Goal: Information Seeking & Learning: Find specific page/section

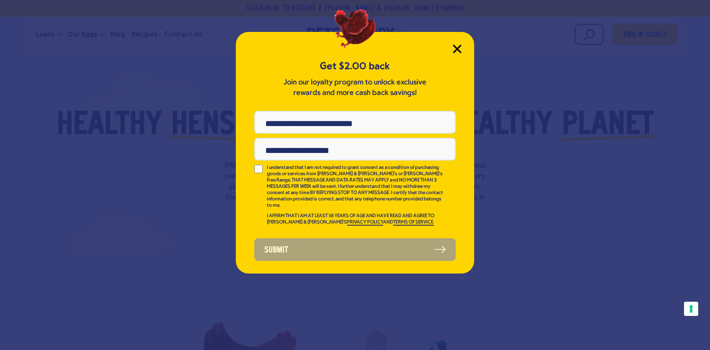
click at [457, 43] on div "Get $2.00 back Join our loyalty program to unlock exclusive rewards and more ca…" at bounding box center [355, 152] width 238 height 241
click at [457, 48] on icon "Close Modal" at bounding box center [457, 49] width 8 height 8
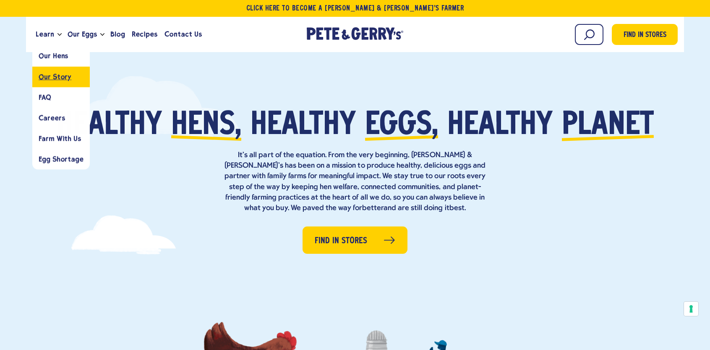
click at [55, 77] on span "Our Story" at bounding box center [55, 77] width 33 height 8
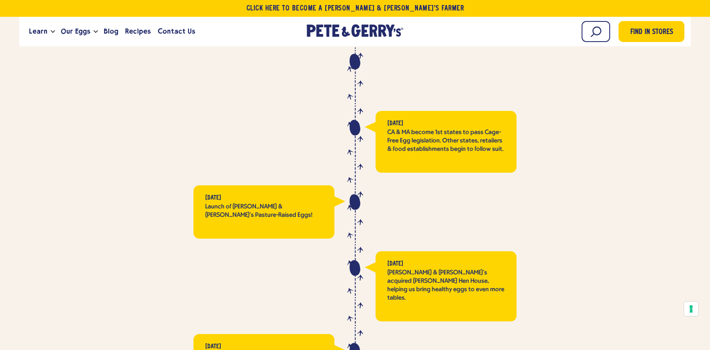
scroll to position [1805, 0]
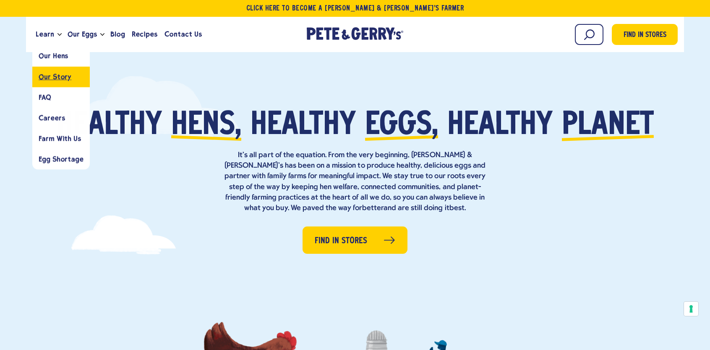
click at [58, 78] on span "Our Story" at bounding box center [55, 77] width 33 height 8
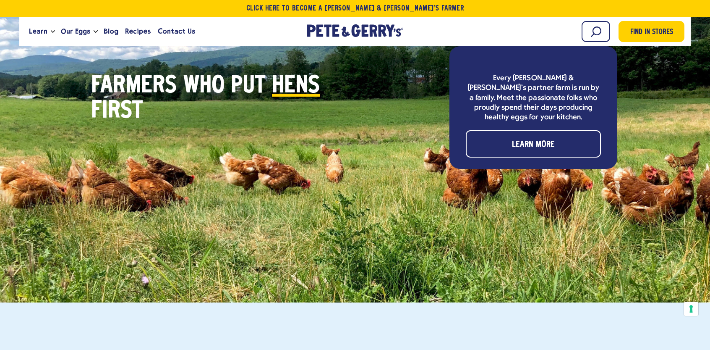
scroll to position [2435, 0]
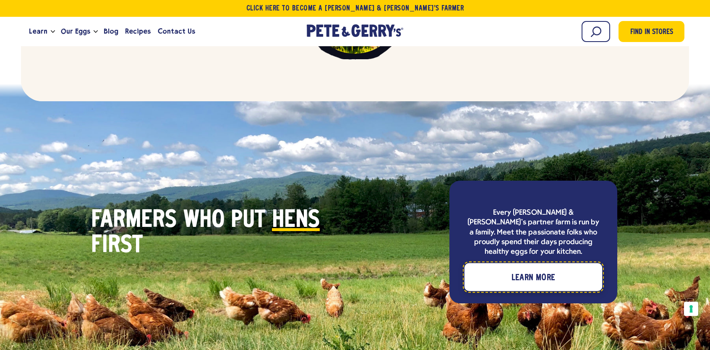
click at [532, 271] on span "Learn More" at bounding box center [534, 277] width 44 height 13
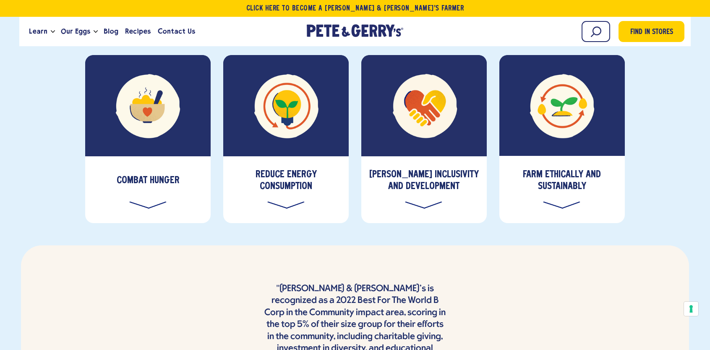
scroll to position [2939, 0]
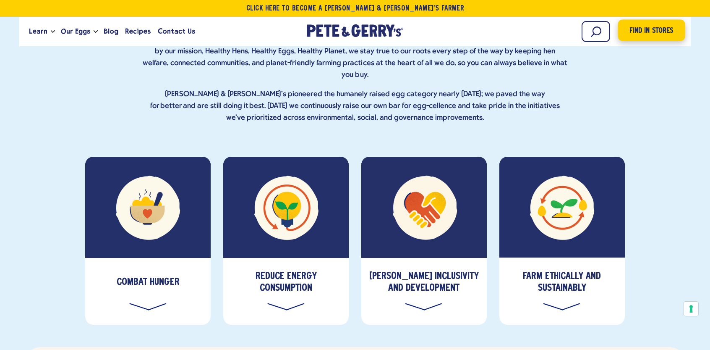
drag, startPoint x: 662, startPoint y: 32, endPoint x: 610, endPoint y: 63, distance: 61.0
click at [662, 32] on span "Find in Stores" at bounding box center [652, 30] width 44 height 11
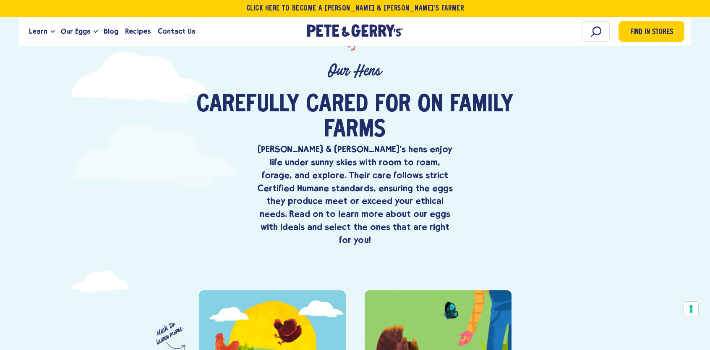
scroll to position [252, 0]
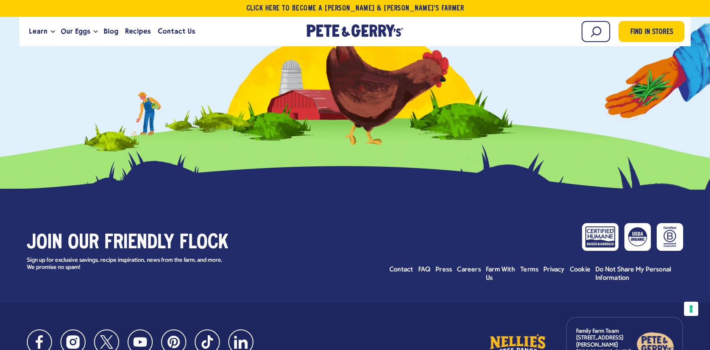
scroll to position [569, 0]
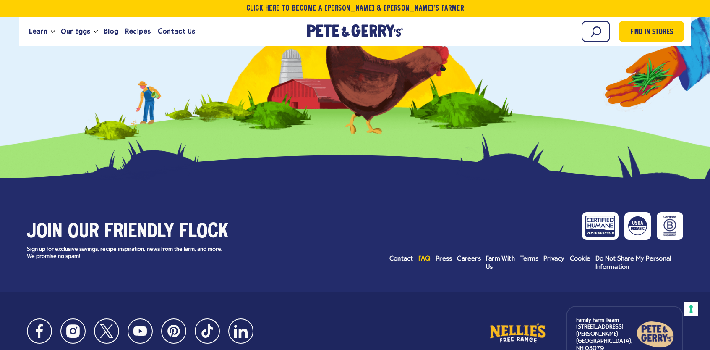
click at [424, 255] on span "FAQ" at bounding box center [425, 258] width 13 height 7
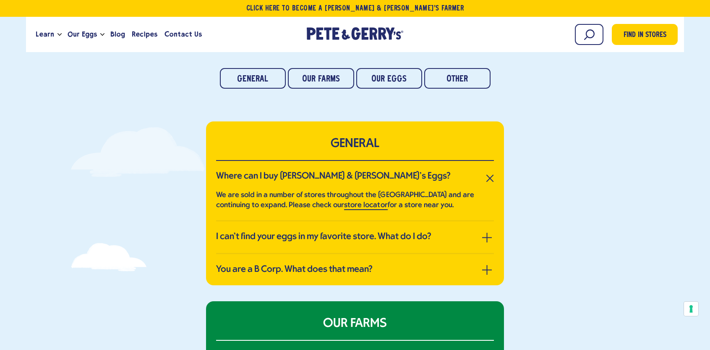
scroll to position [126, 0]
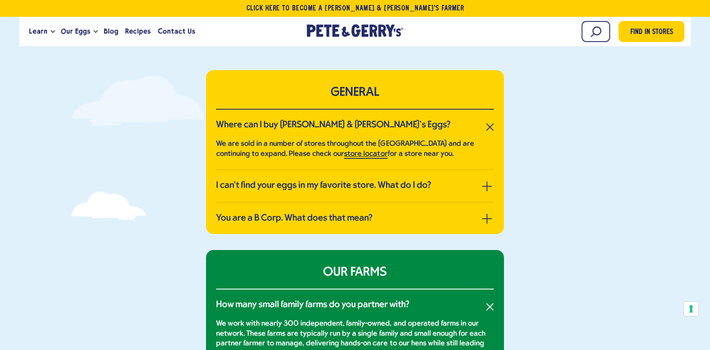
click at [363, 155] on link "store locator" at bounding box center [365, 154] width 43 height 9
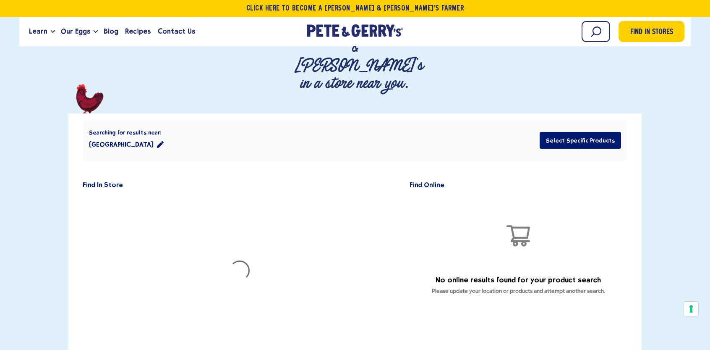
scroll to position [126, 0]
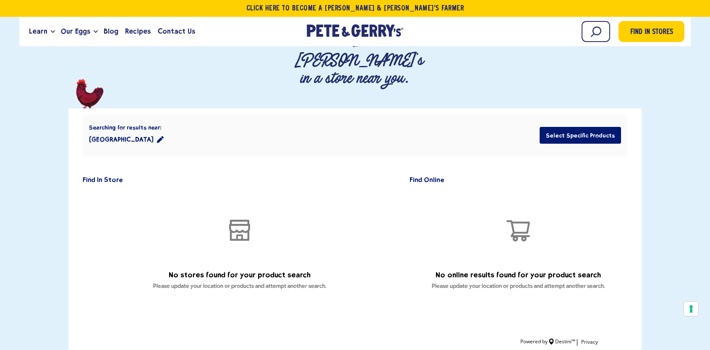
click at [212, 115] on div "Searching for results near: Santacruz East, Maharashtra 400098 Select Specific …" at bounding box center [355, 136] width 545 height 42
click at [164, 136] on icon "location filter" at bounding box center [160, 139] width 7 height 7
click at [223, 122] on icon "Close" at bounding box center [222, 125] width 6 height 6
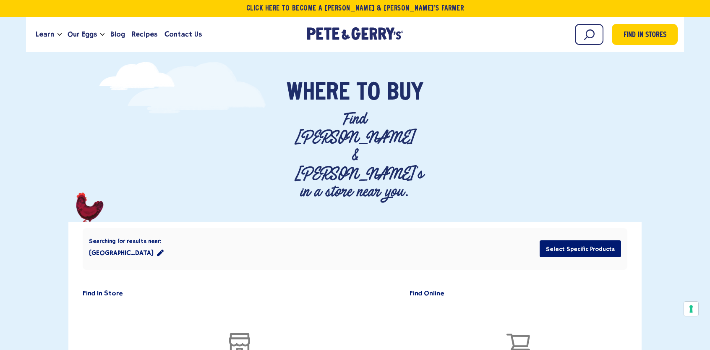
scroll to position [0, 0]
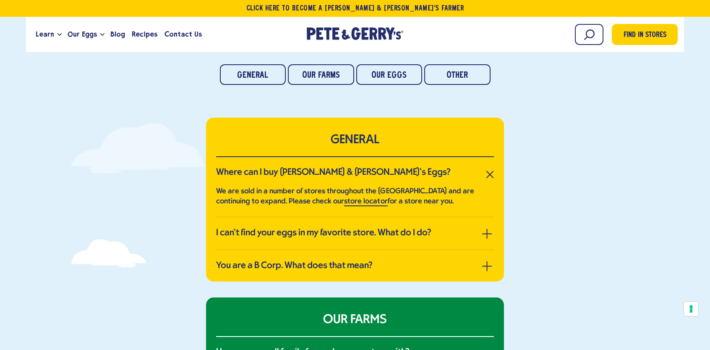
scroll to position [84, 0]
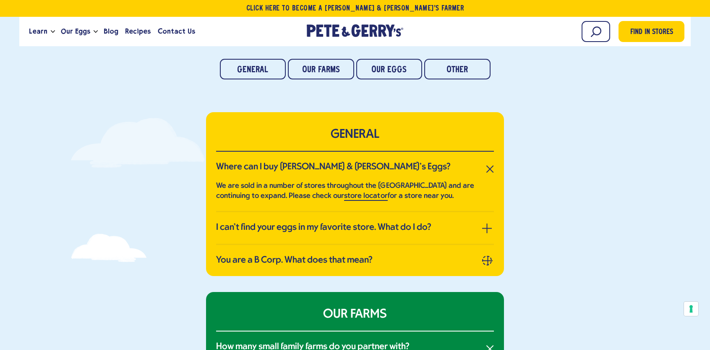
click at [488, 259] on span "button" at bounding box center [488, 261] width 1 height 10
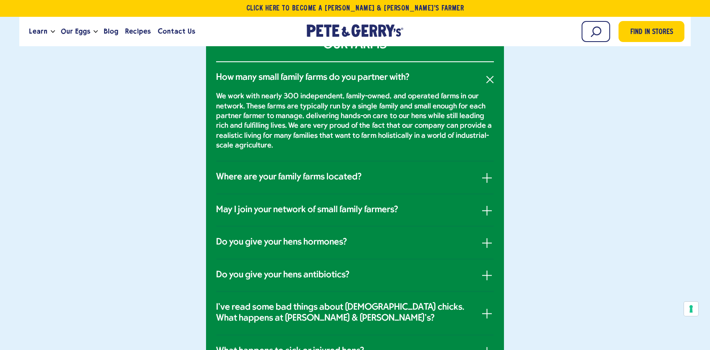
scroll to position [378, 0]
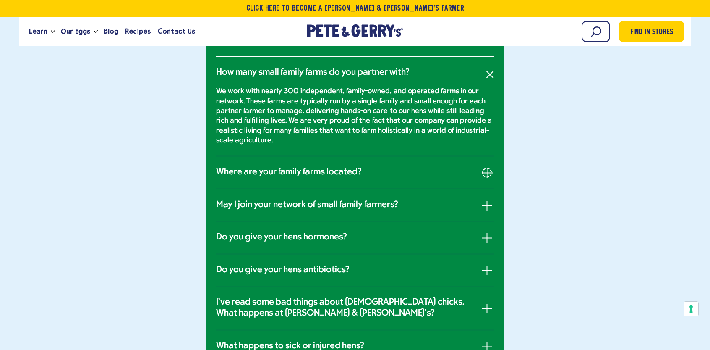
click at [488, 170] on button "button" at bounding box center [487, 173] width 10 height 10
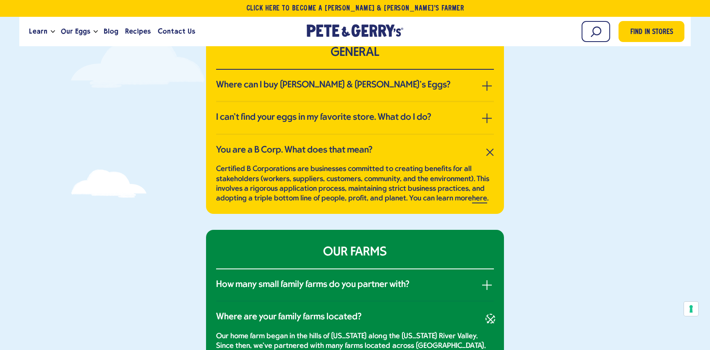
scroll to position [168, 0]
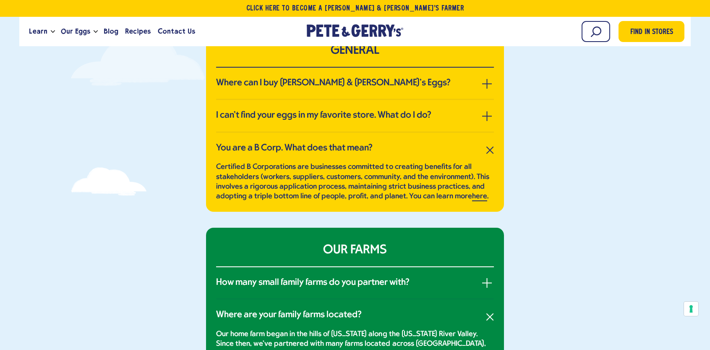
drag, startPoint x: 93, startPoint y: 246, endPoint x: 81, endPoint y: 239, distance: 13.9
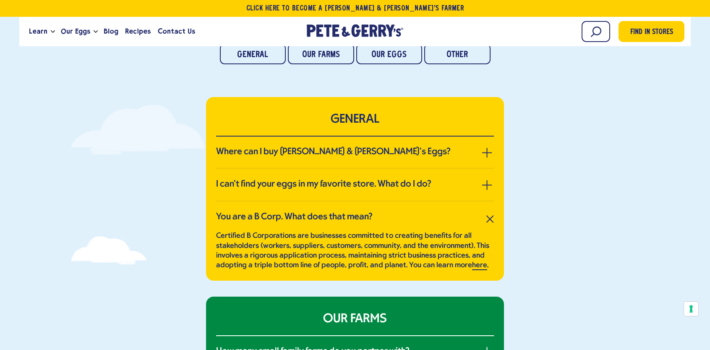
scroll to position [84, 0]
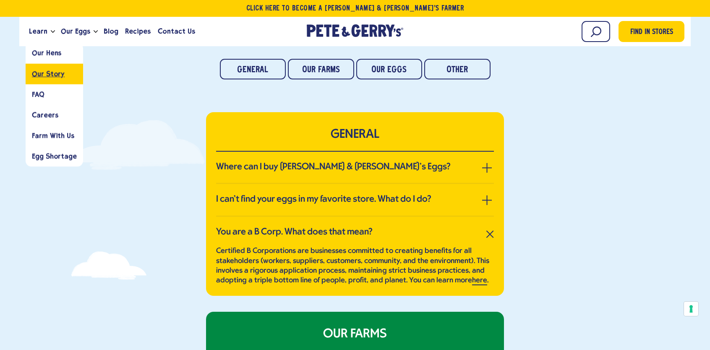
click at [45, 76] on span "Our Story" at bounding box center [48, 74] width 33 height 8
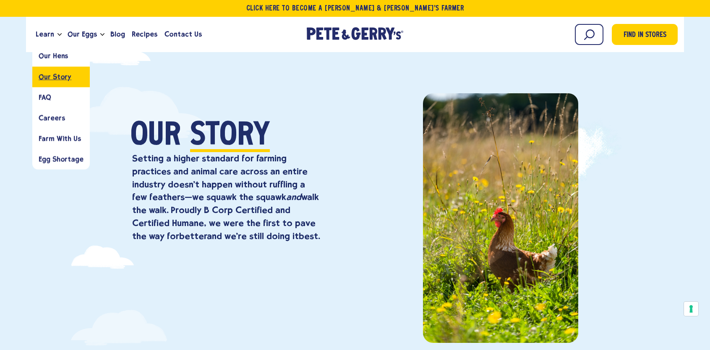
click at [47, 76] on span "Our Story" at bounding box center [55, 77] width 33 height 8
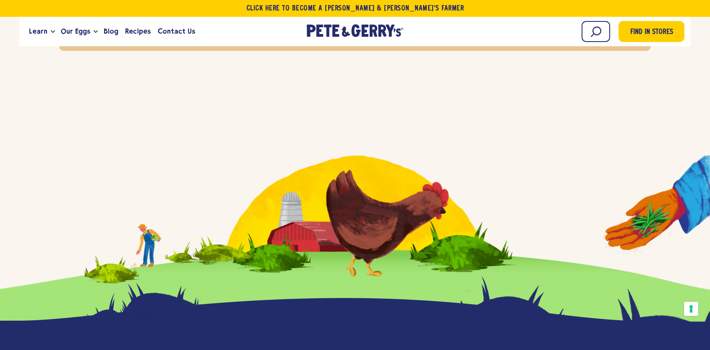
scroll to position [3626, 0]
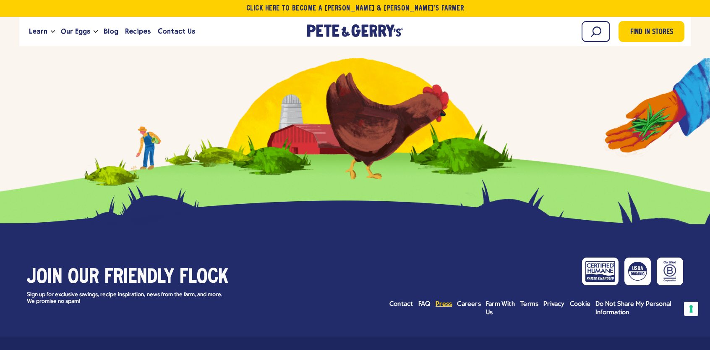
click at [442, 301] on span "Press" at bounding box center [444, 304] width 16 height 7
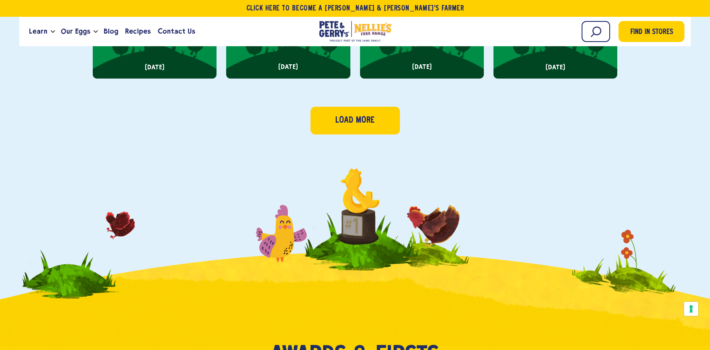
scroll to position [512, 0]
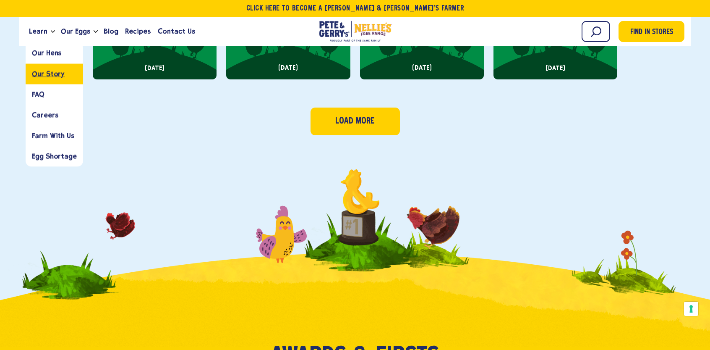
click at [51, 73] on span "Our Story" at bounding box center [48, 74] width 33 height 8
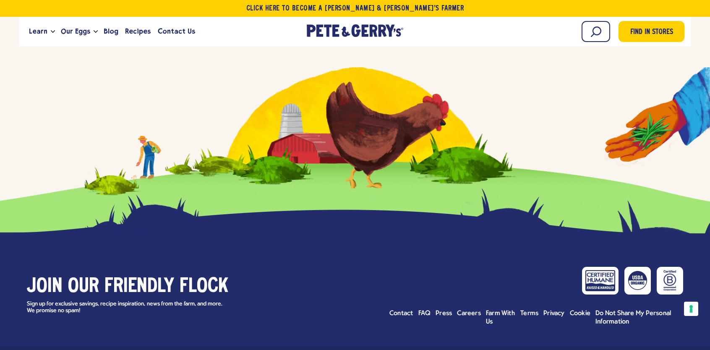
scroll to position [3626, 0]
